Goal: Check status: Check status

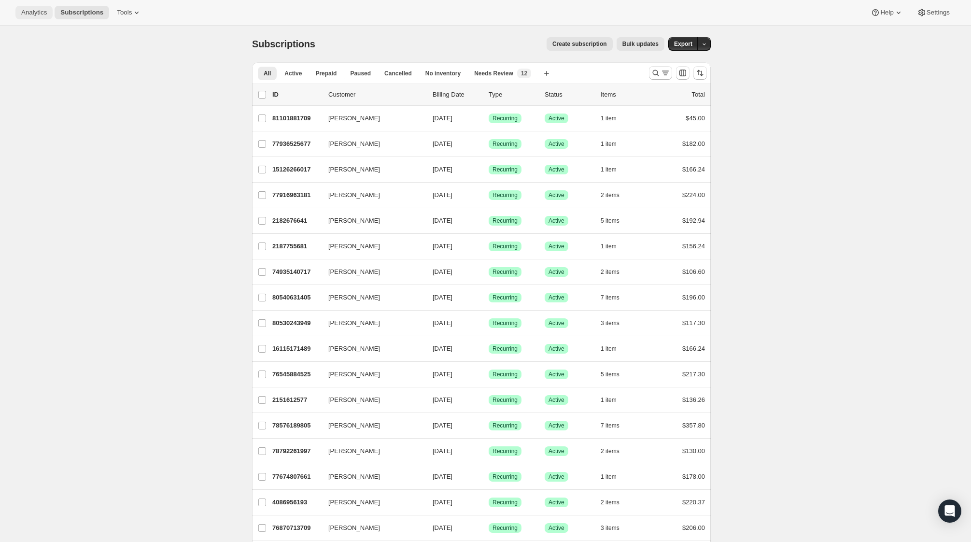
click at [42, 9] on span "Analytics" at bounding box center [34, 13] width 26 height 8
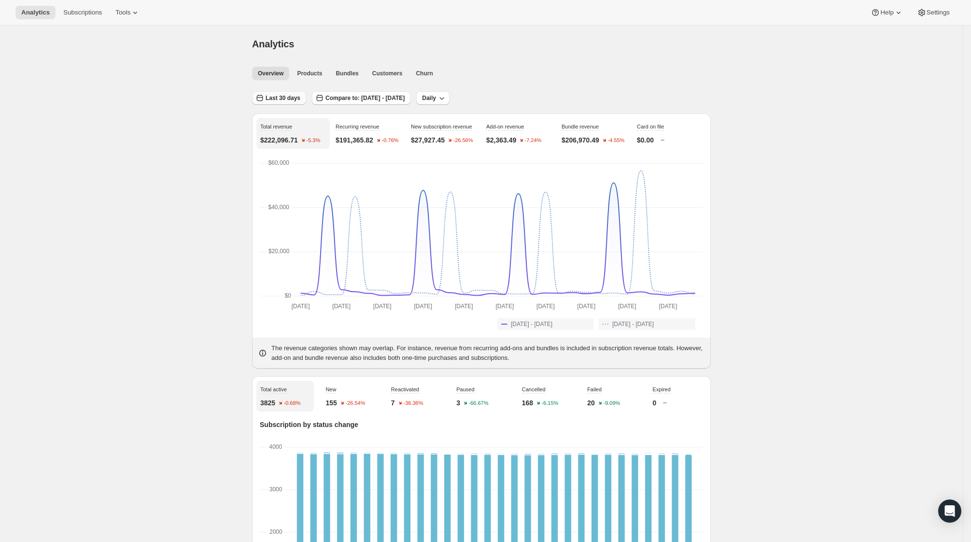
click at [286, 96] on span "Last 30 days" at bounding box center [283, 98] width 35 height 8
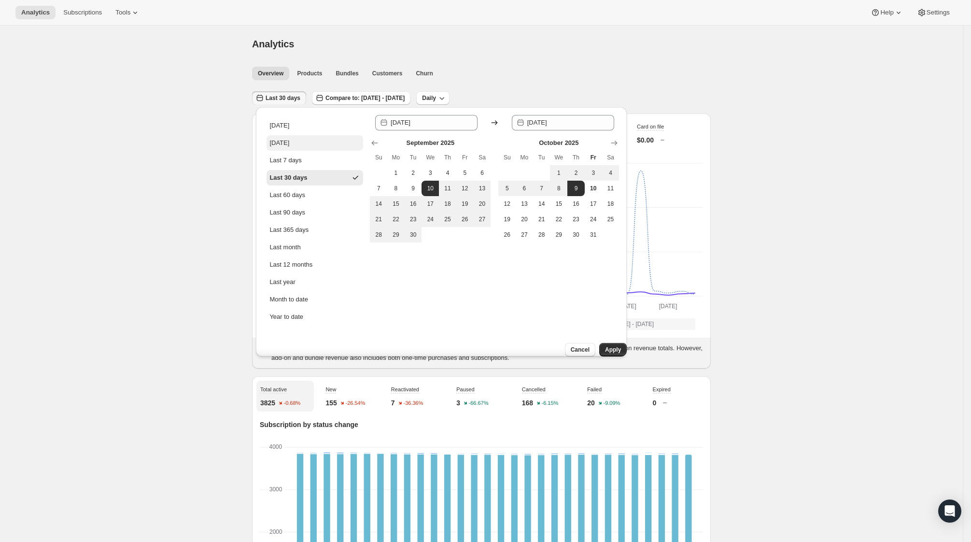
click at [307, 143] on button "[DATE]" at bounding box center [315, 142] width 97 height 15
type input "[DATE]"
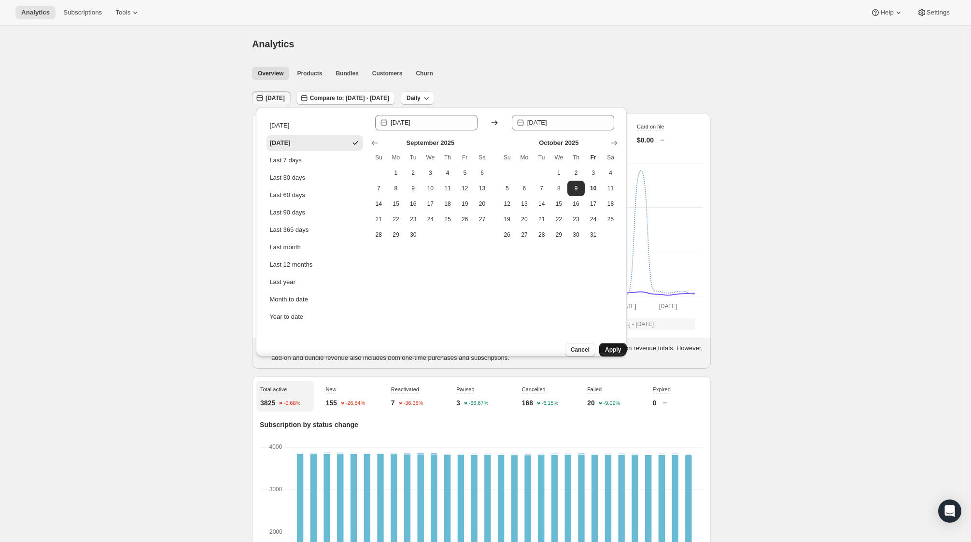
click at [605, 346] on span "Apply" at bounding box center [613, 350] width 16 height 8
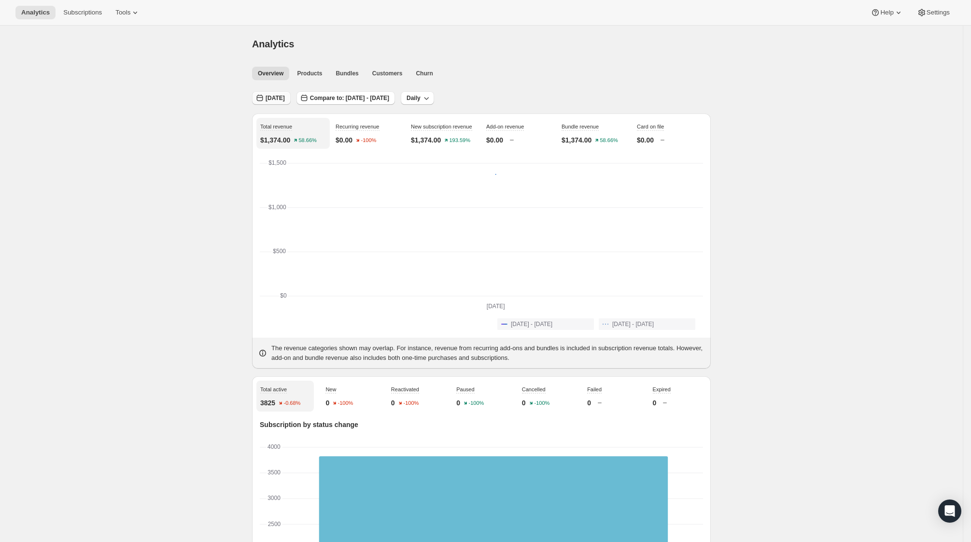
click at [269, 95] on button "[DATE]" at bounding box center [271, 98] width 39 height 14
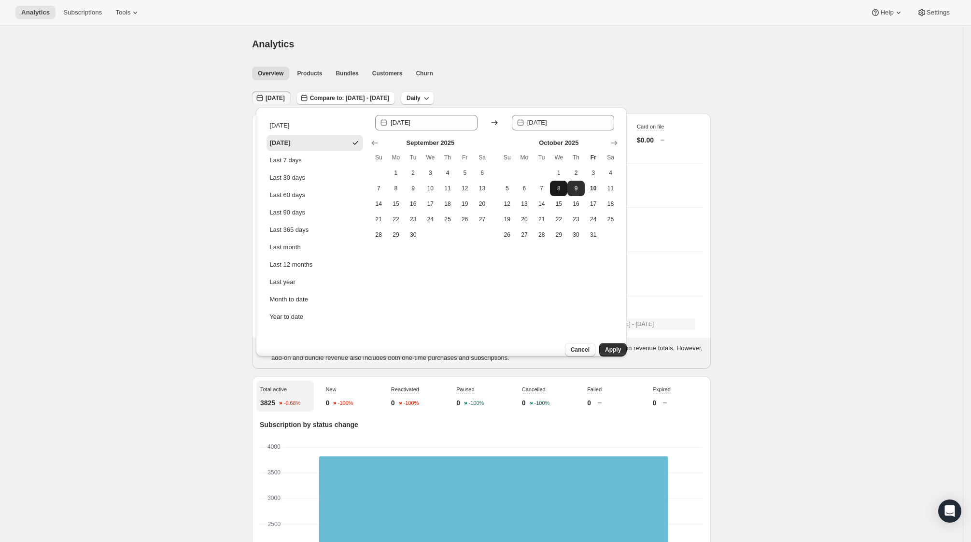
click at [552, 186] on button "8" at bounding box center [558, 188] width 17 height 15
type input "[DATE]"
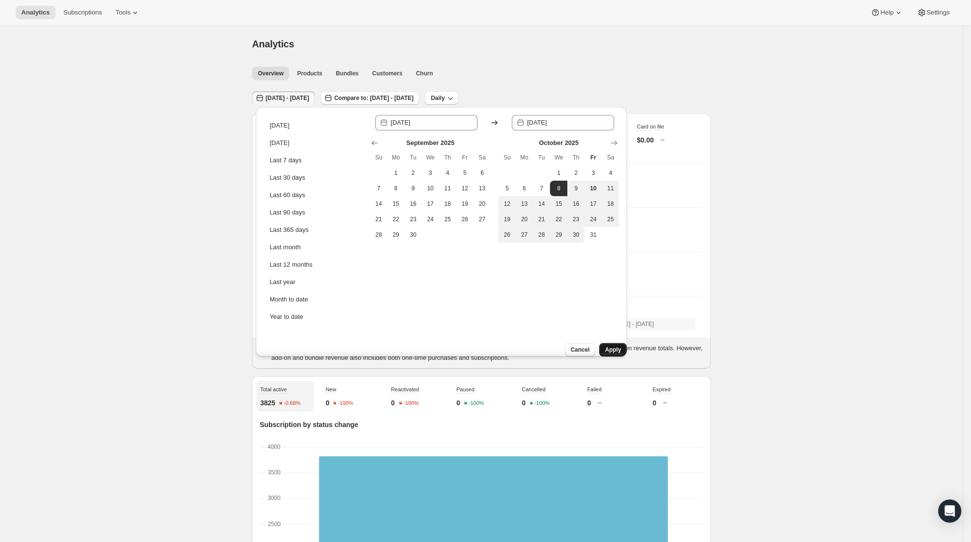
click at [602, 343] on button "Apply" at bounding box center [613, 350] width 28 height 14
